Goal: Obtain resource: Download file/media

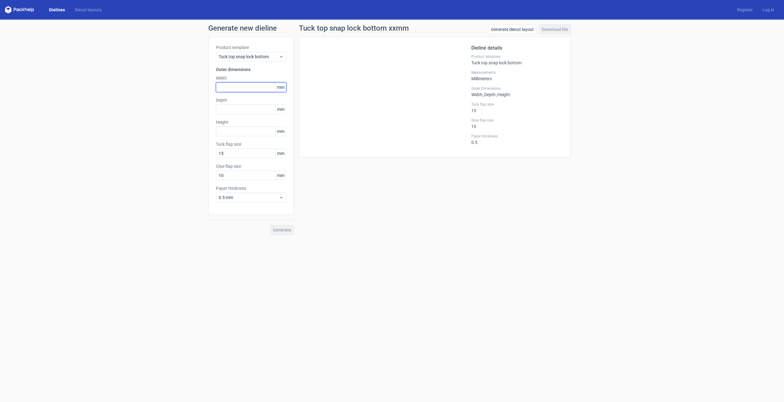
click at [247, 88] on input "text" at bounding box center [251, 87] width 70 height 10
type input "257"
type input "75"
click at [245, 133] on input "16" at bounding box center [251, 131] width 70 height 10
type input "160"
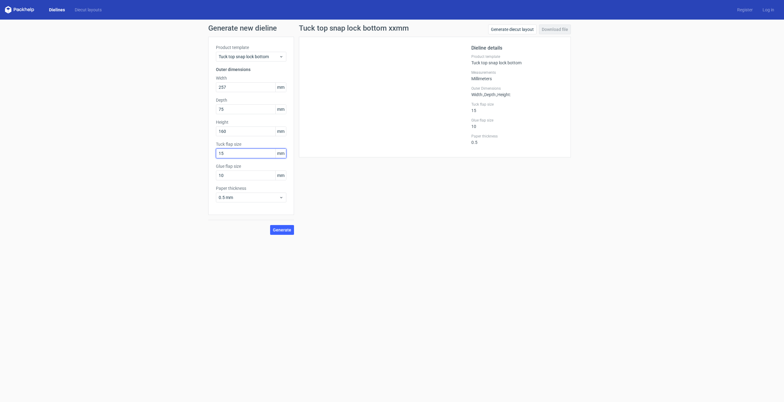
click at [242, 153] on input "15" at bounding box center [251, 153] width 70 height 10
click at [279, 152] on span "mm" at bounding box center [280, 153] width 11 height 9
drag, startPoint x: 245, startPoint y: 153, endPoint x: 200, endPoint y: 153, distance: 45.0
click at [200, 153] on div "Generate new dieline Product template Tuck top snap lock bottom Outer dimension…" at bounding box center [392, 130] width 784 height 220
type input "2"
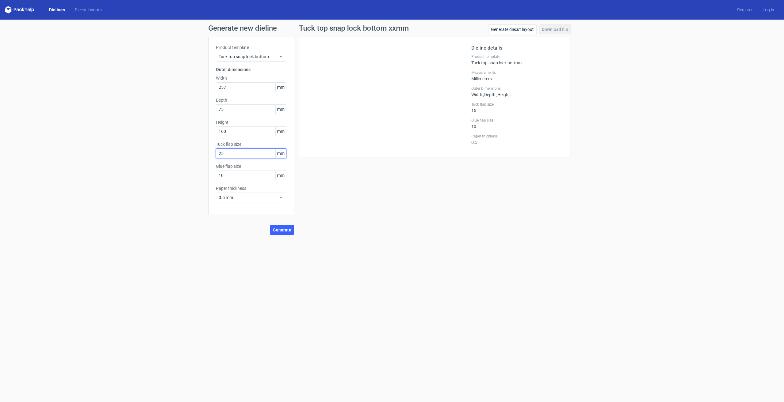
type input "25"
click at [251, 201] on div "0.5 mm" at bounding box center [251, 198] width 70 height 10
click at [234, 262] on div "4 mm" at bounding box center [251, 260] width 66 height 10
click at [286, 230] on span "Generate" at bounding box center [282, 230] width 18 height 4
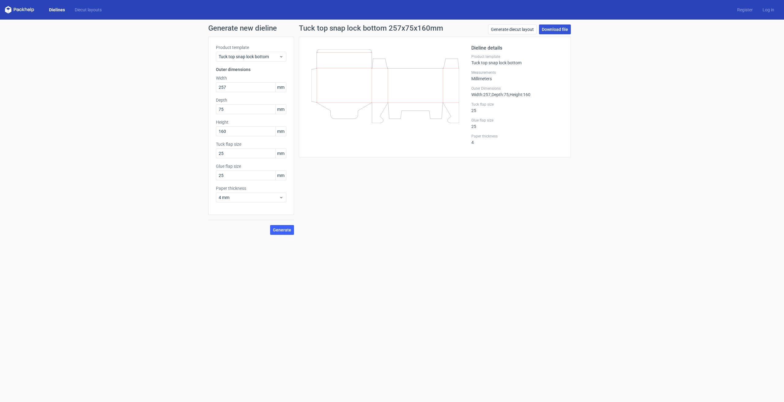
click at [552, 32] on link "Download file" at bounding box center [555, 29] width 32 height 10
